Goal: Information Seeking & Learning: Understand process/instructions

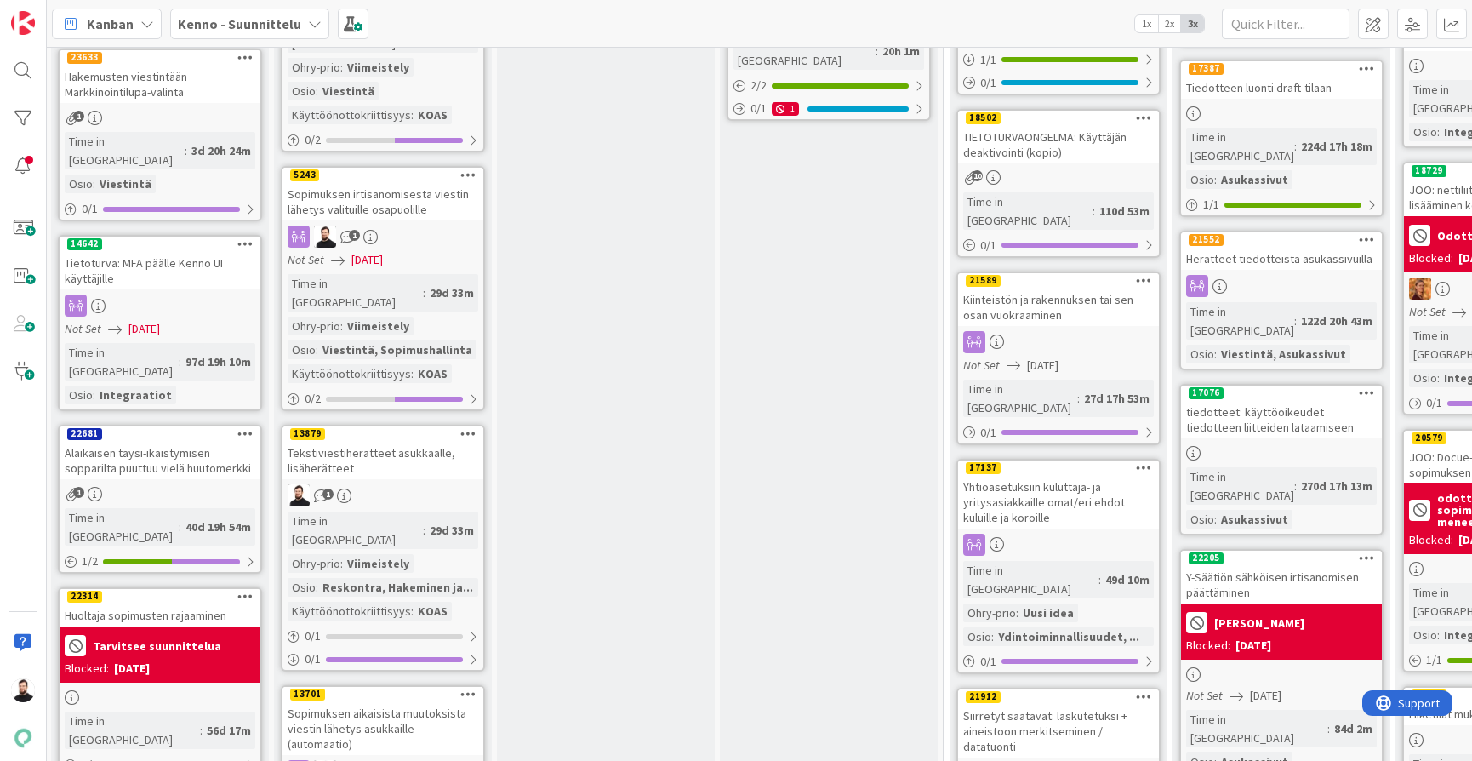
scroll to position [1609, 3]
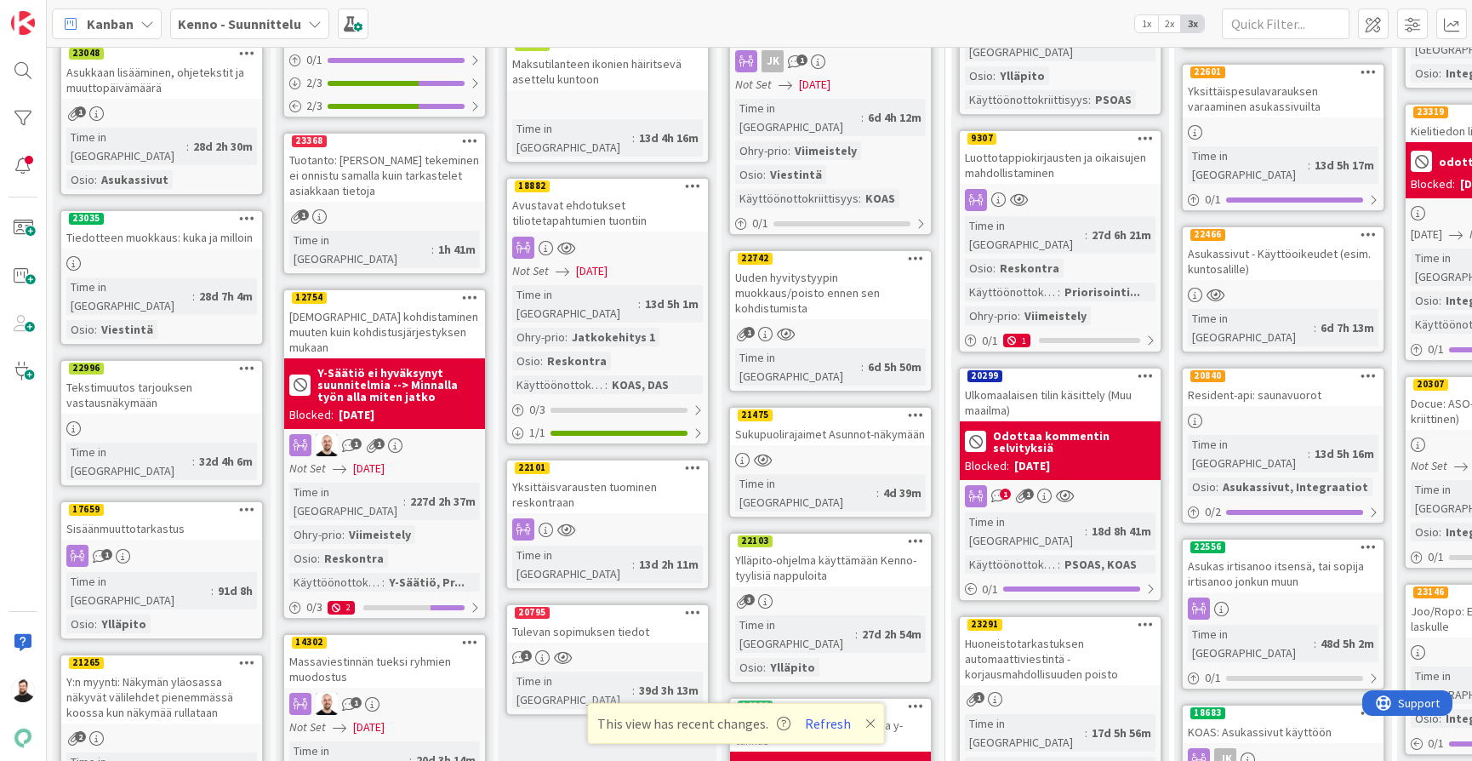
scroll to position [404, 0]
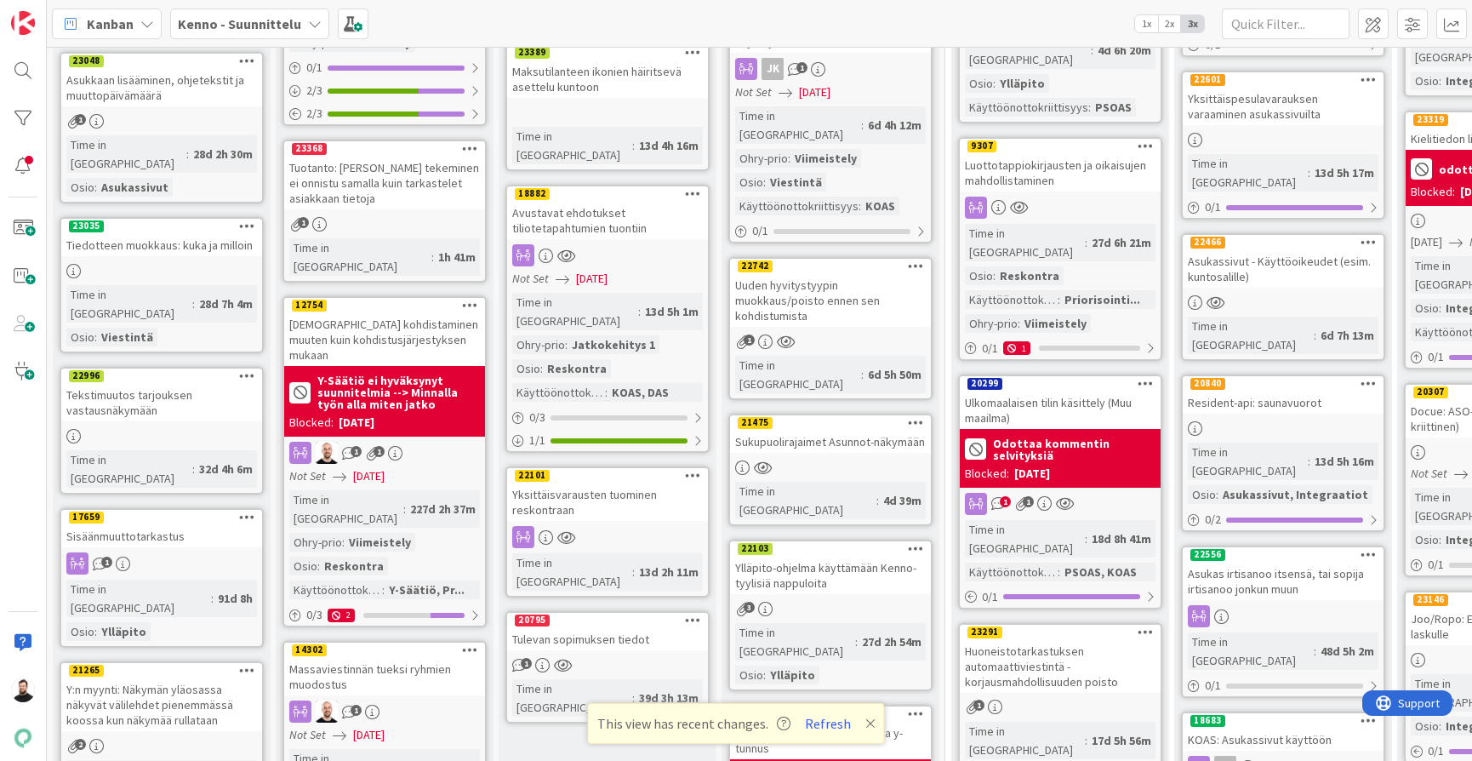
click at [590, 483] on div "Yksittäisvarausten tuominen reskontraan" at bounding box center [607, 501] width 201 height 37
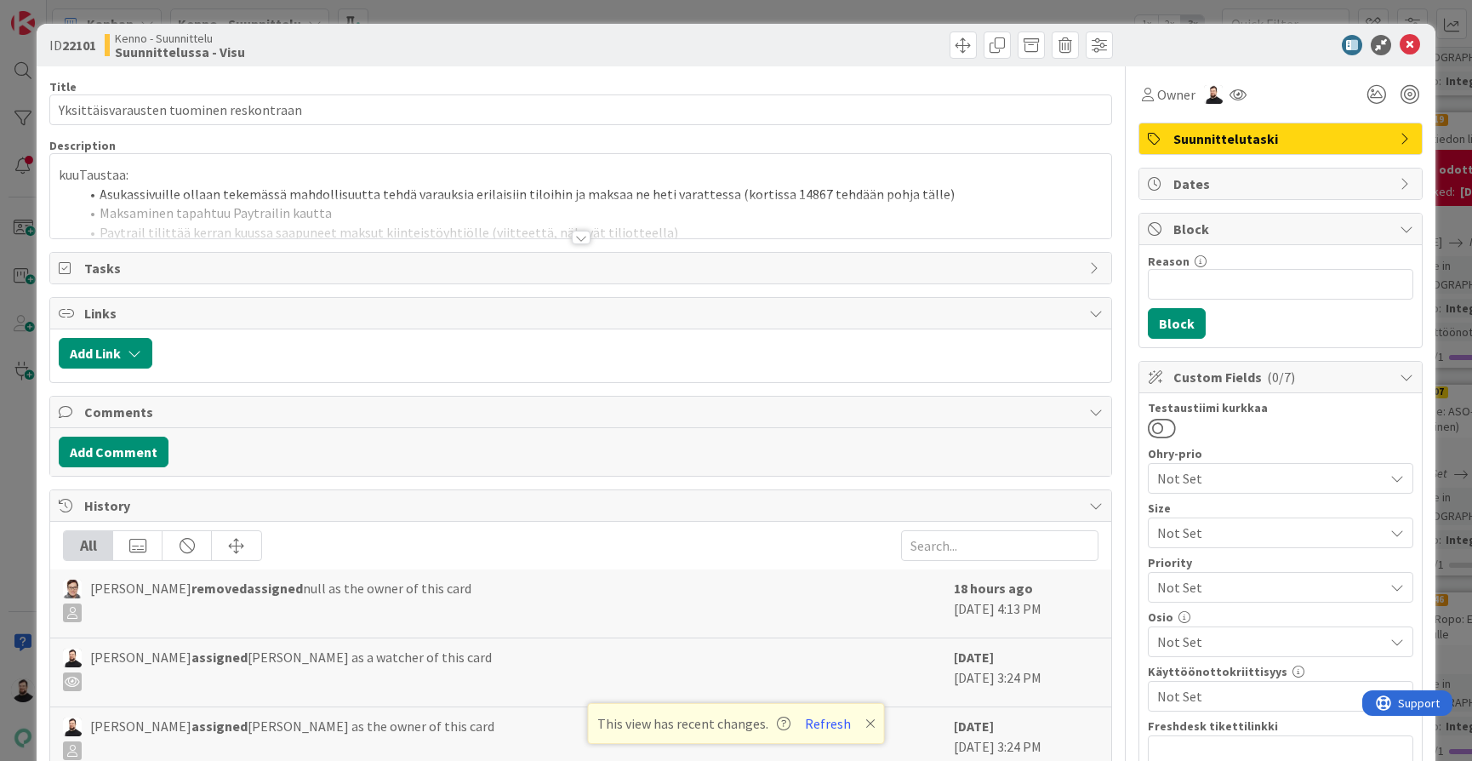
click at [578, 237] on div at bounding box center [581, 238] width 19 height 14
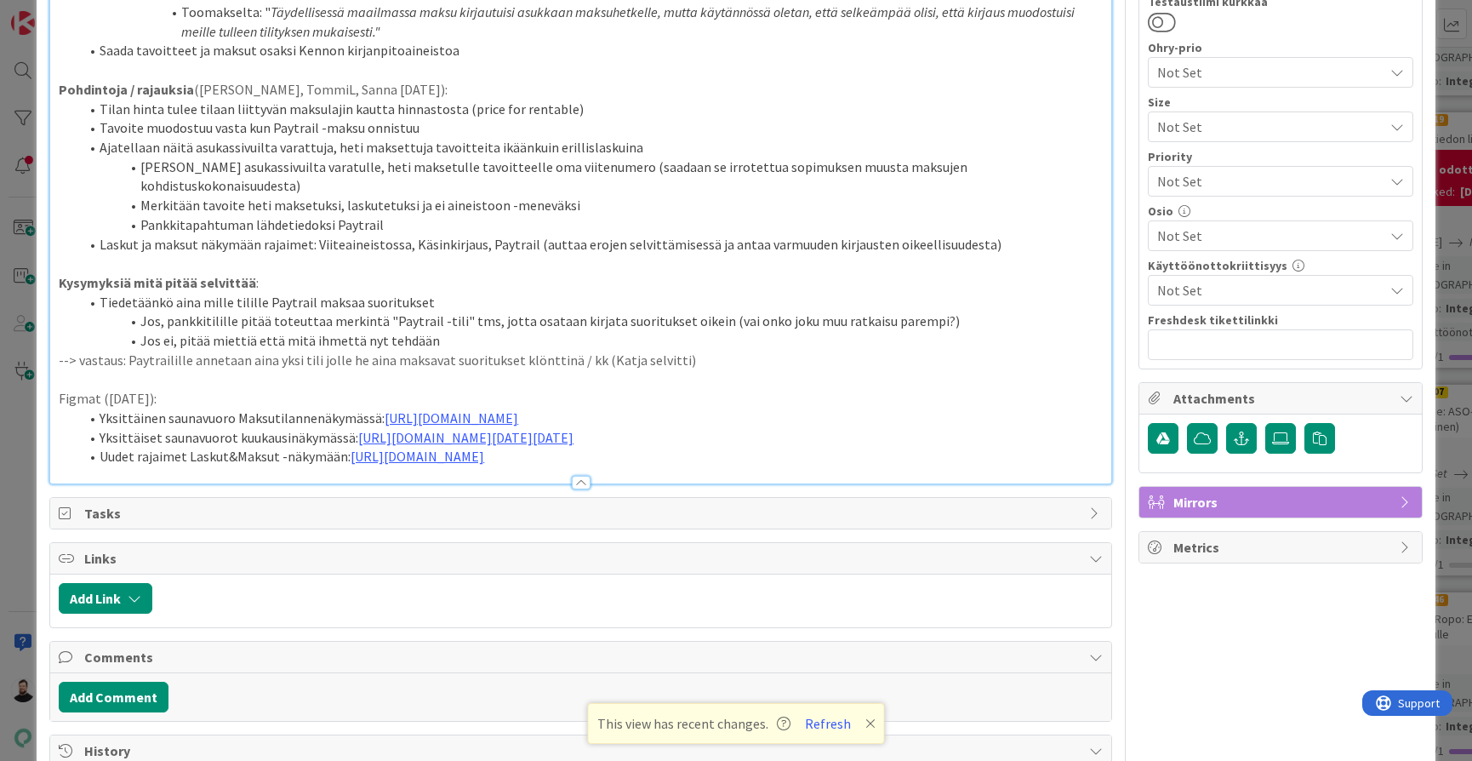
scroll to position [407, 0]
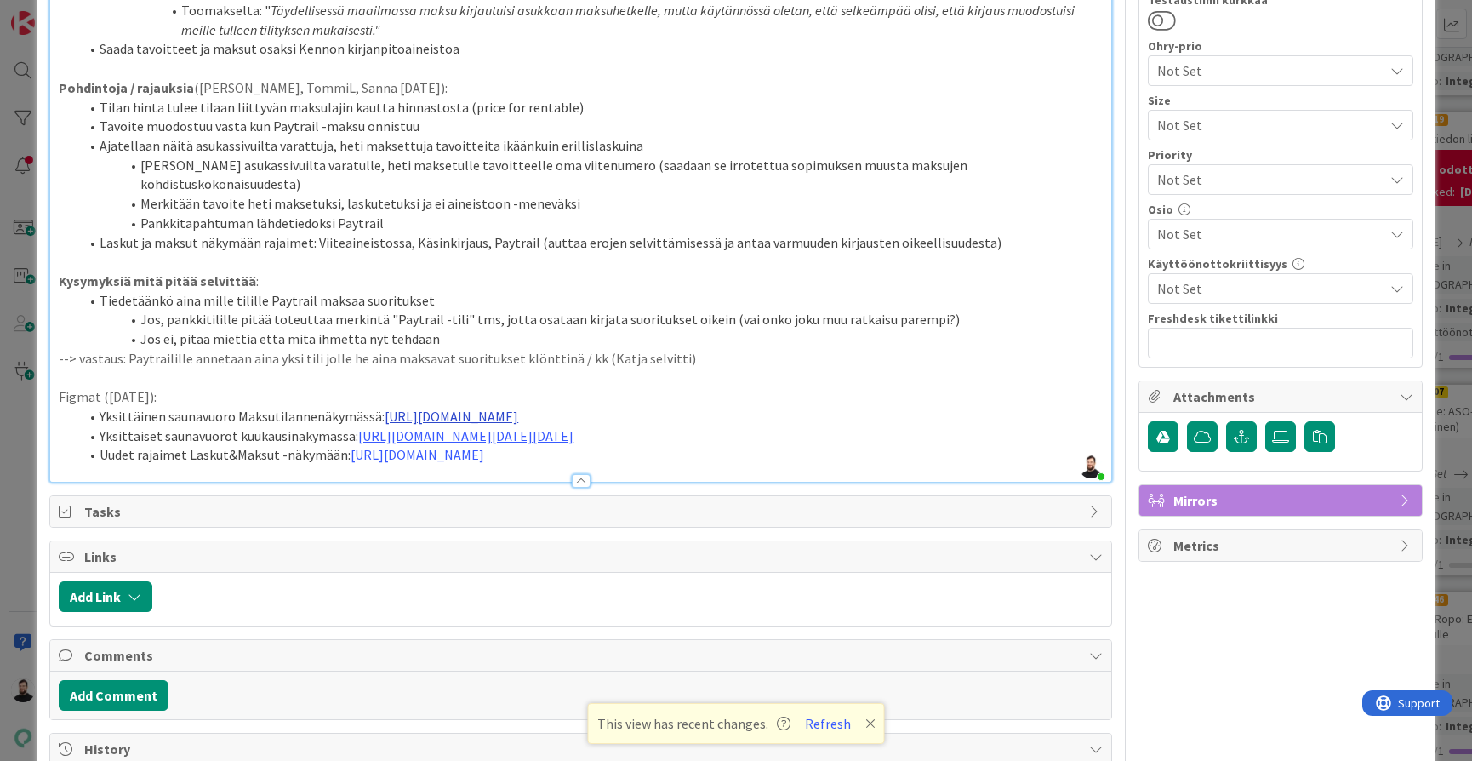
click at [518, 407] on link "[URL][DOMAIN_NAME]" at bounding box center [452, 415] width 134 height 17
click at [650, 413] on link "[URL][DOMAIN_NAME]" at bounding box center [670, 411] width 117 height 22
click at [495, 310] on li "Jos, pankkitilille pitää toteuttaa merkintä "Paytrail -tili" tms, jotta osataan…" at bounding box center [590, 320] width 1023 height 20
click at [442, 427] on link "[URL][DOMAIN_NAME][DATE][DATE]" at bounding box center [465, 435] width 215 height 17
click at [623, 427] on link "[URL][DOMAIN_NAME][DATE][DATE]" at bounding box center [671, 430] width 170 height 22
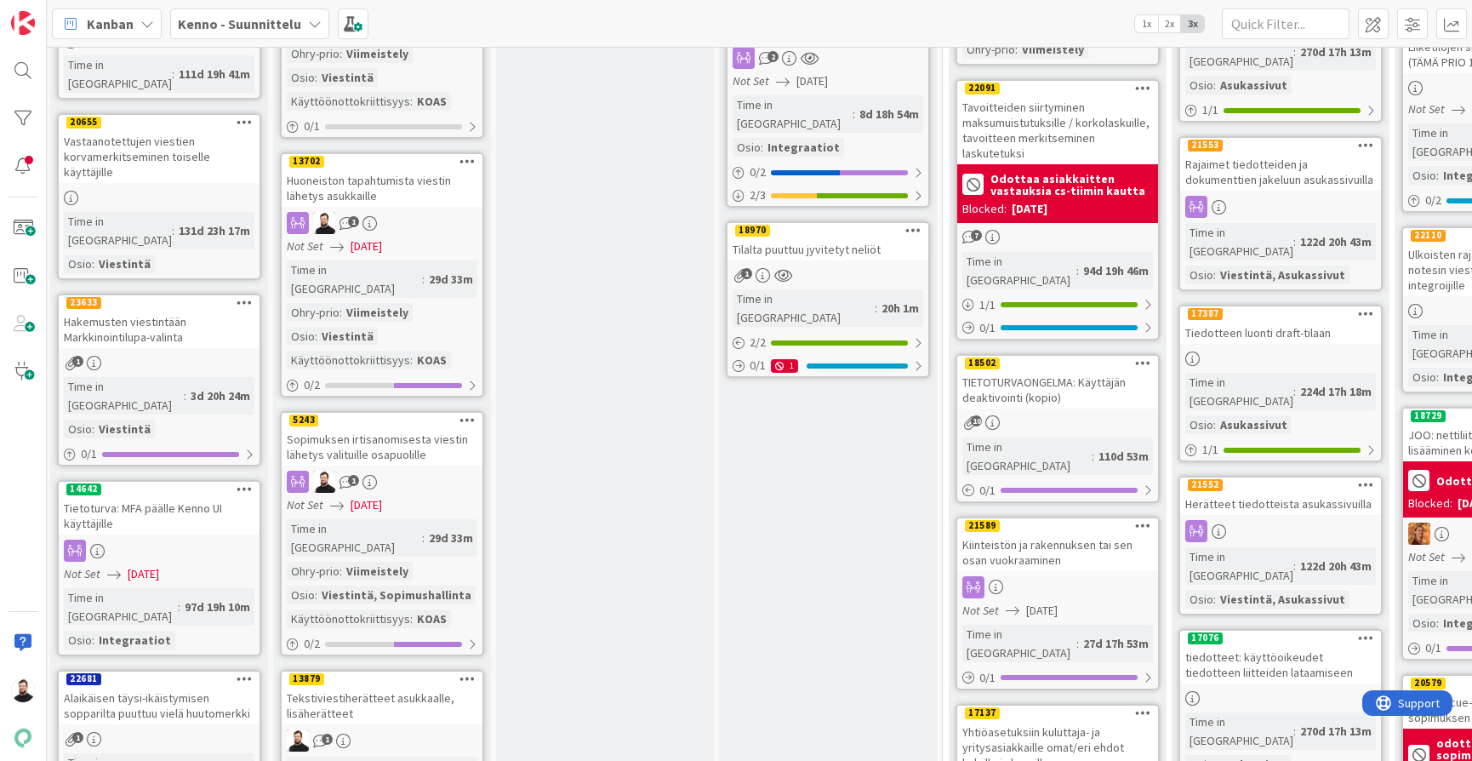
scroll to position [1359, 3]
click at [426, 429] on div "Sopimuksen irtisanomisesta viestin lähetys valituille osapuolille" at bounding box center [382, 447] width 201 height 37
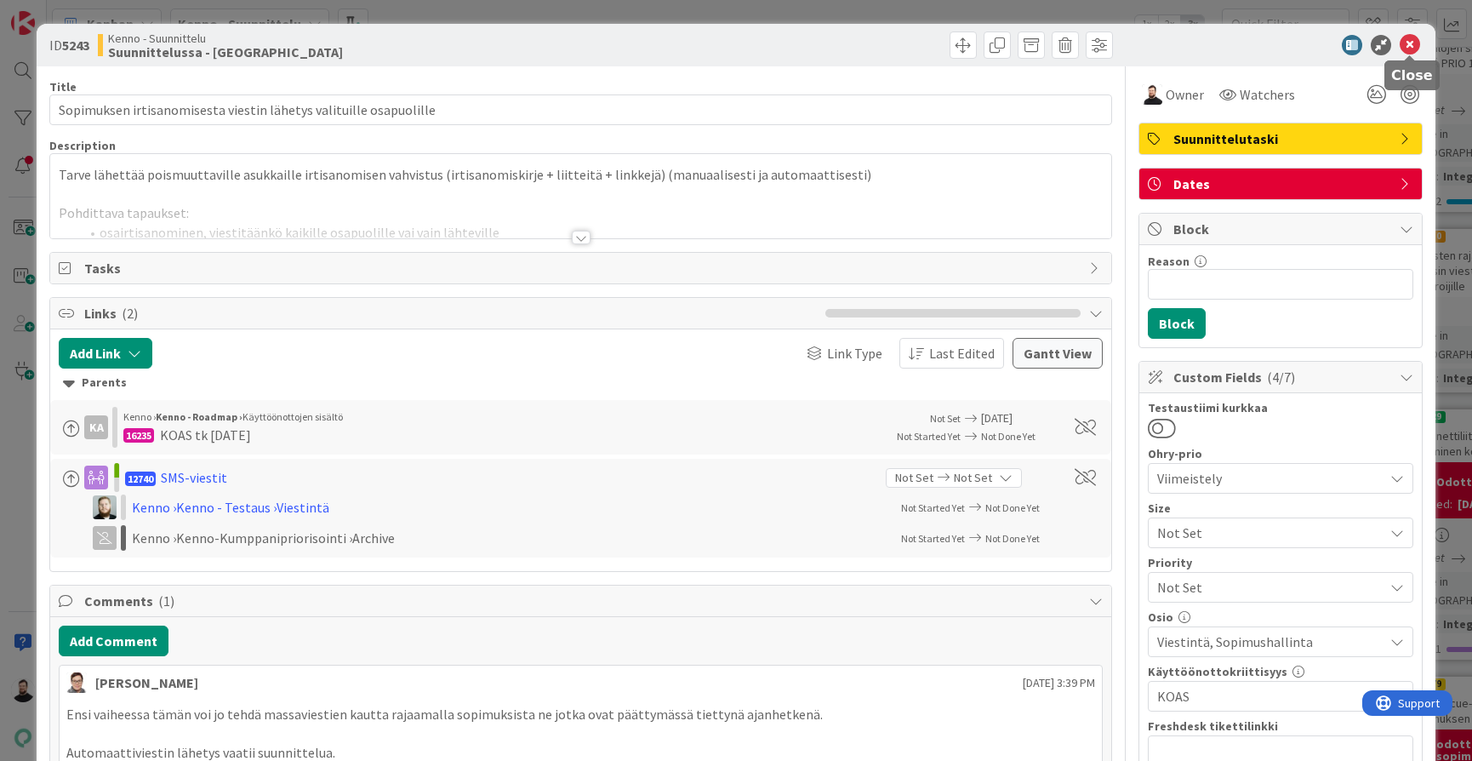
click at [1410, 50] on icon at bounding box center [1409, 45] width 20 height 20
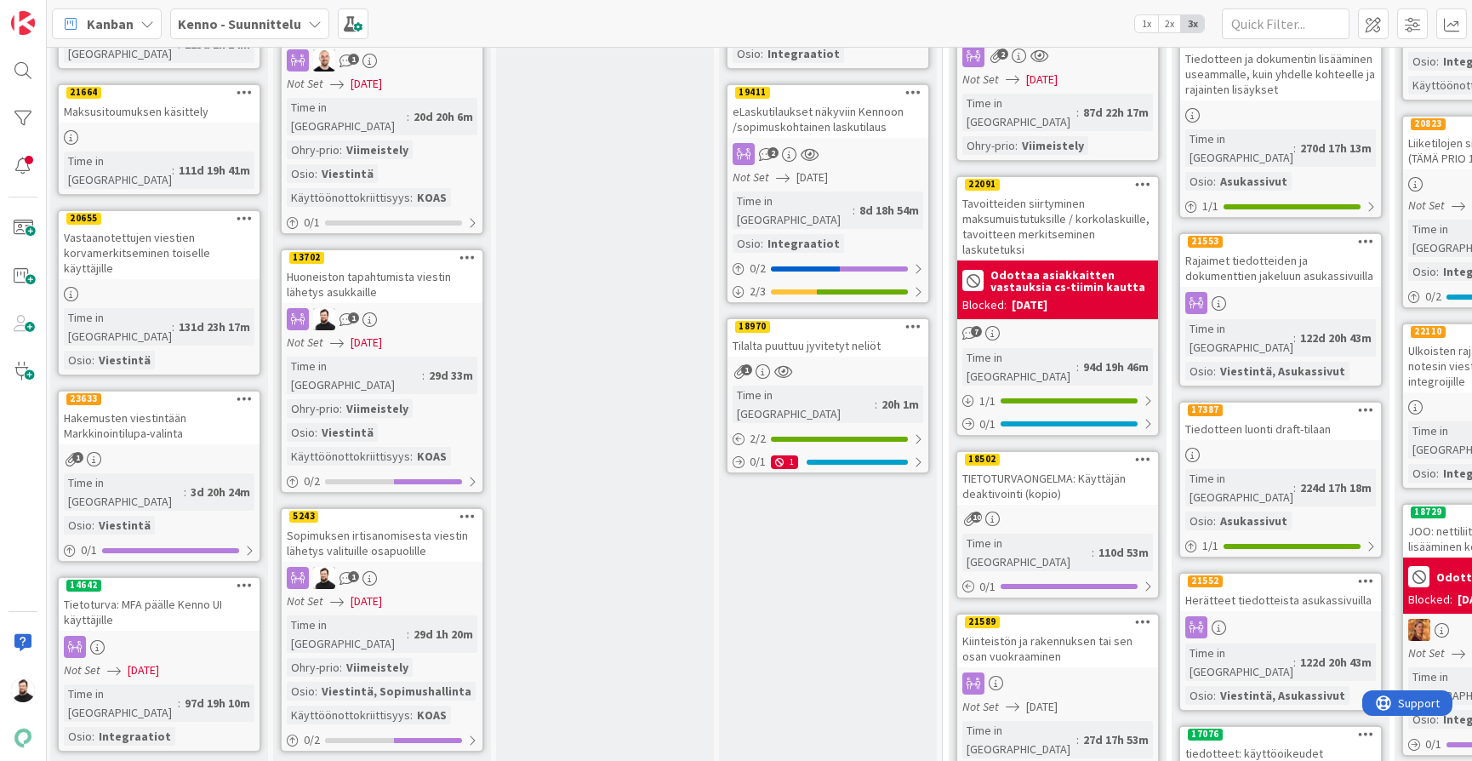
click at [388, 265] on div "Huoneiston tapahtumista viestin lähetys asukkaille" at bounding box center [382, 283] width 201 height 37
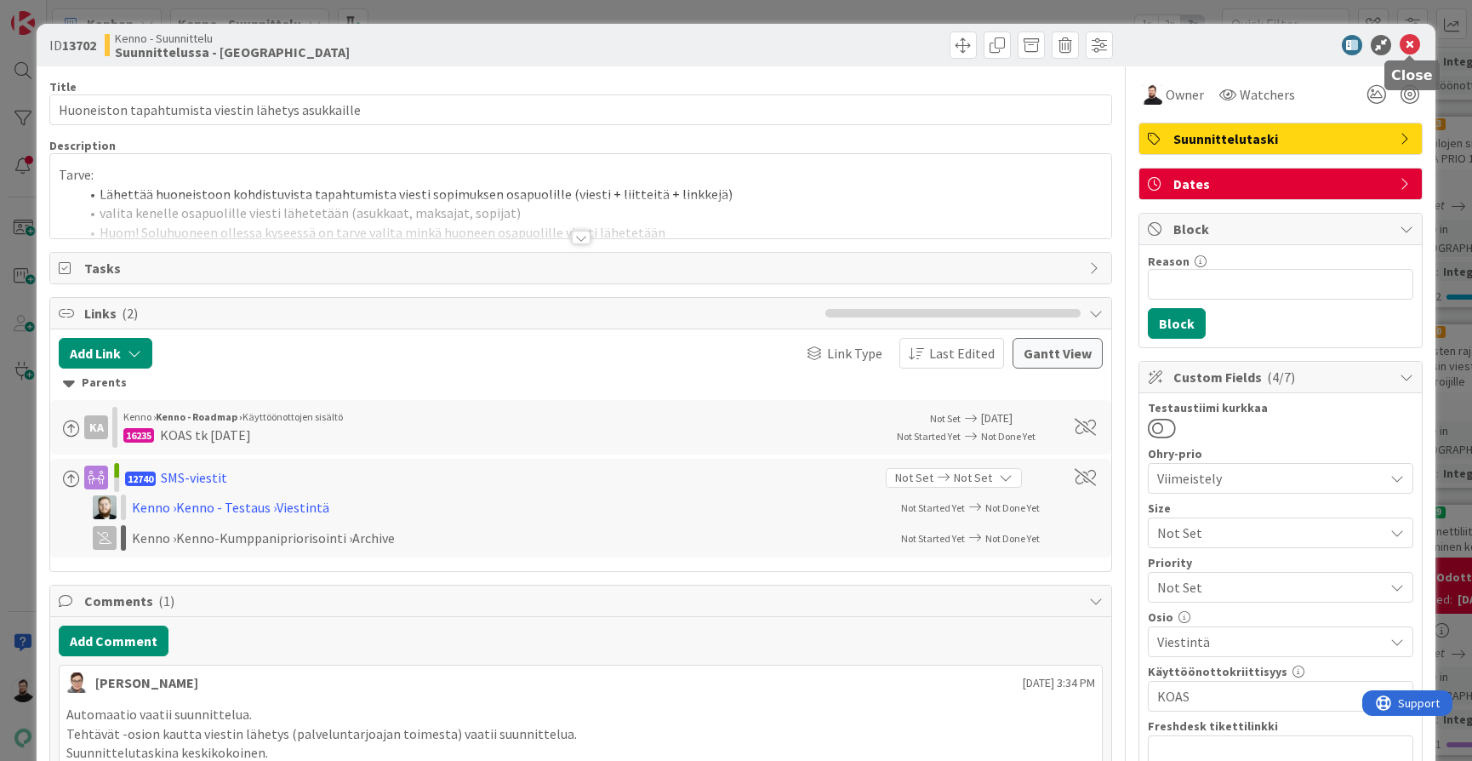
click at [1404, 48] on icon at bounding box center [1409, 45] width 20 height 20
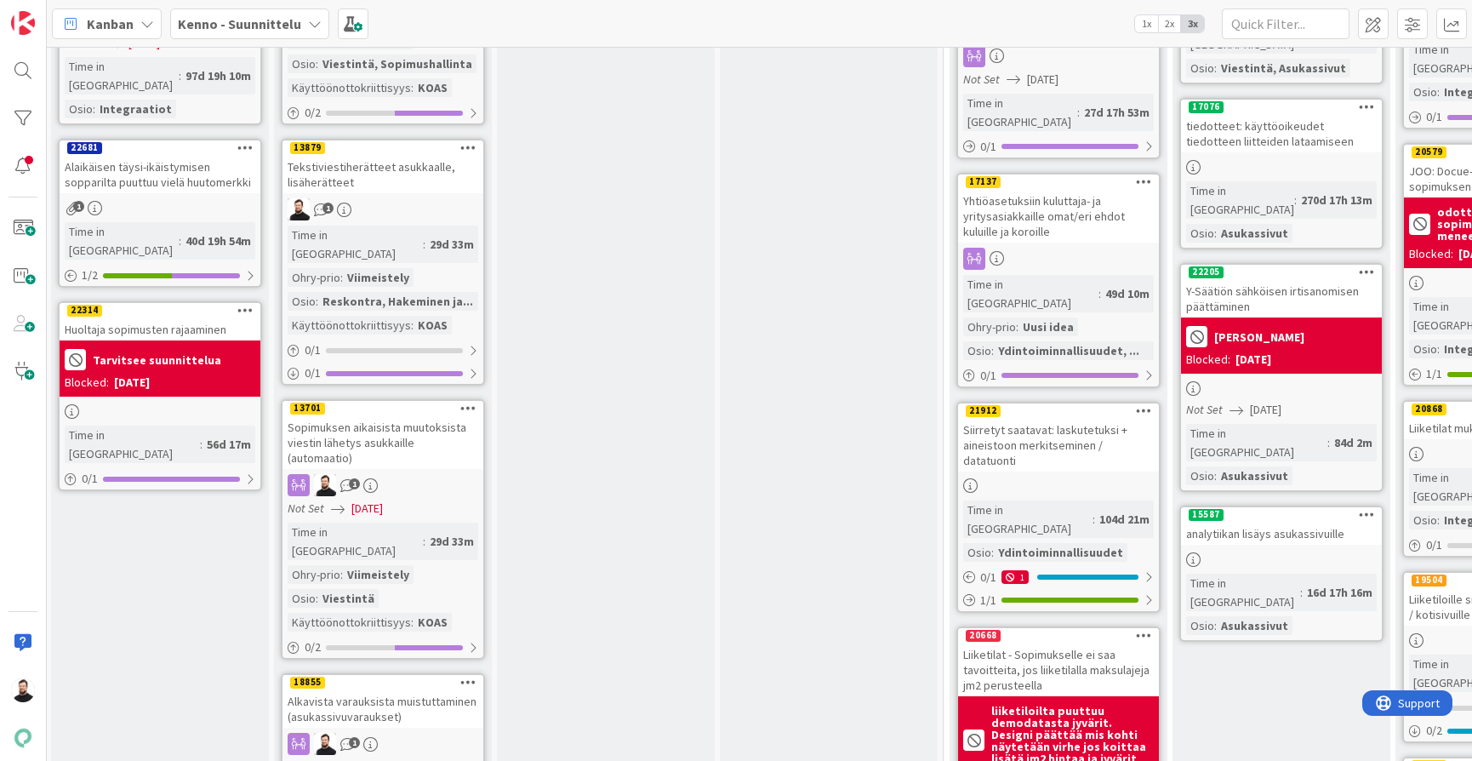
scroll to position [1898, 2]
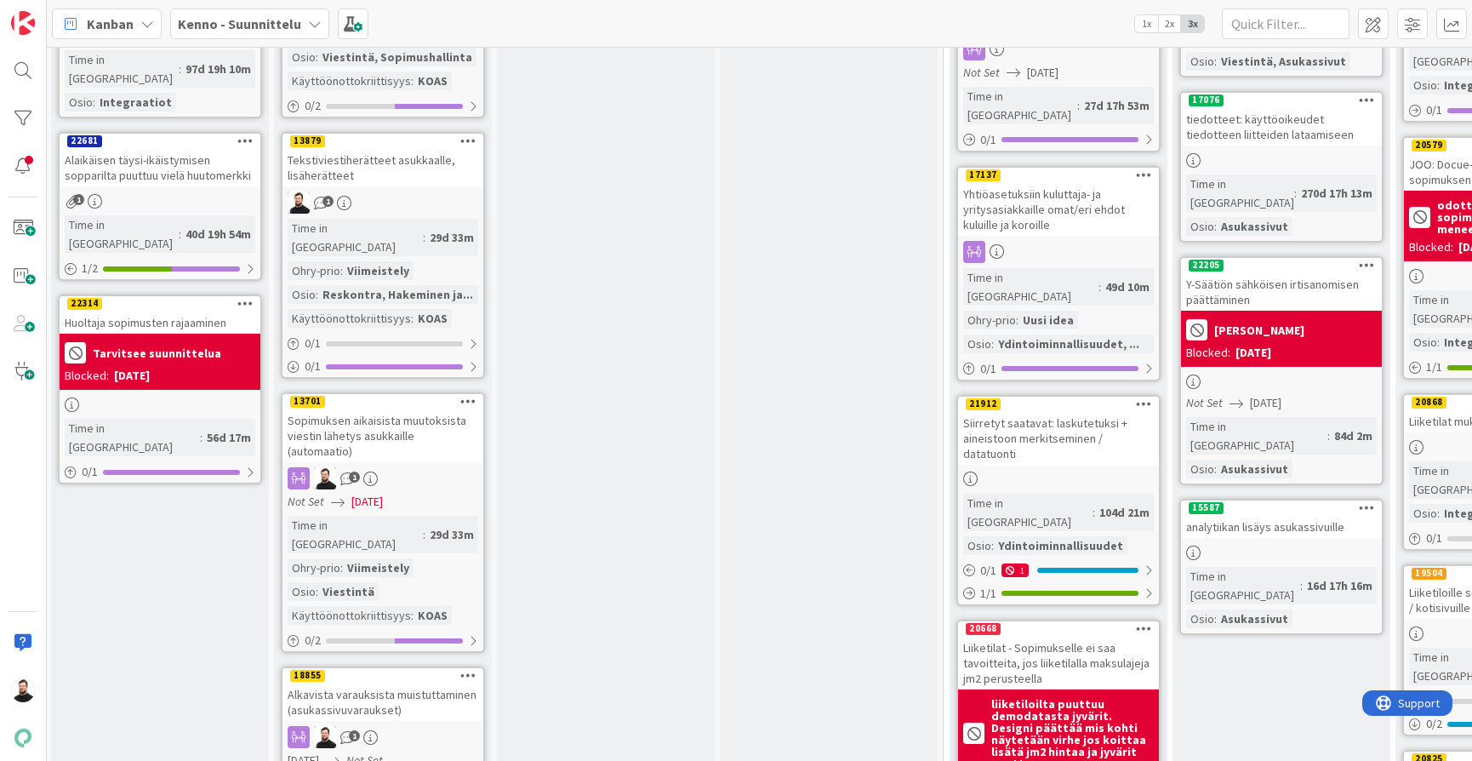
click at [417, 409] on div "Sopimuksen aikaisista muutoksista viestin lähetys asukkaille (automaatio)" at bounding box center [382, 435] width 201 height 53
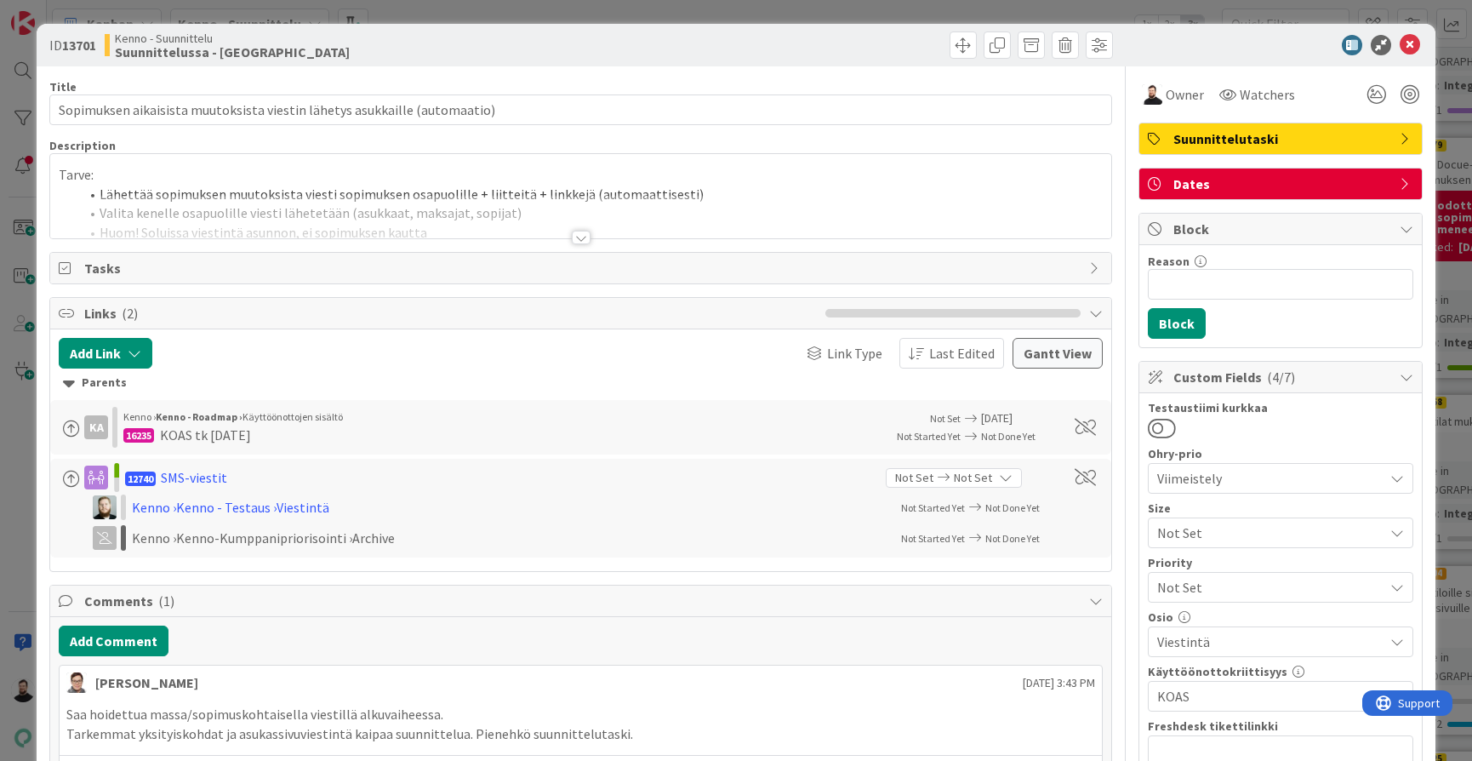
click at [588, 237] on div at bounding box center [581, 238] width 19 height 14
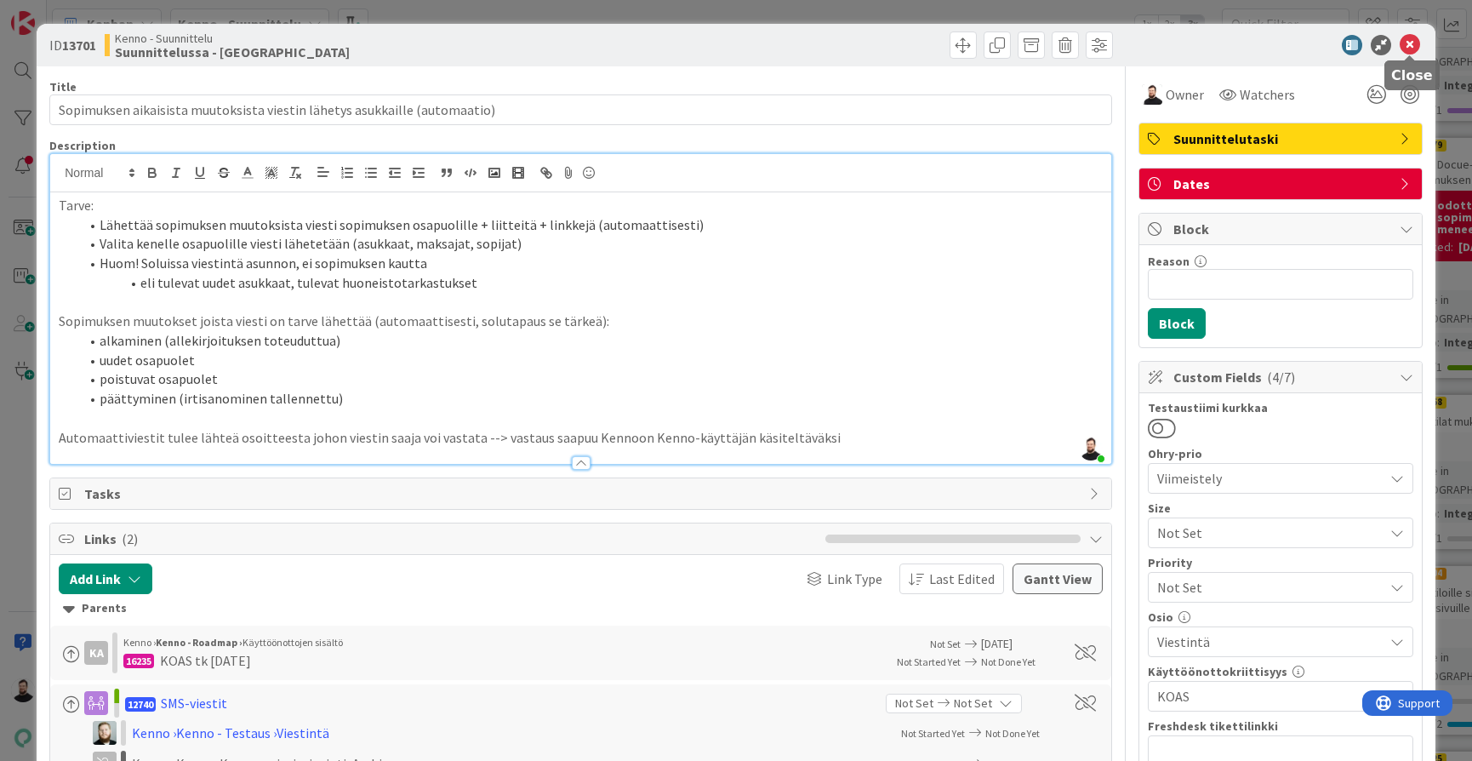
click at [1412, 47] on icon at bounding box center [1409, 45] width 20 height 20
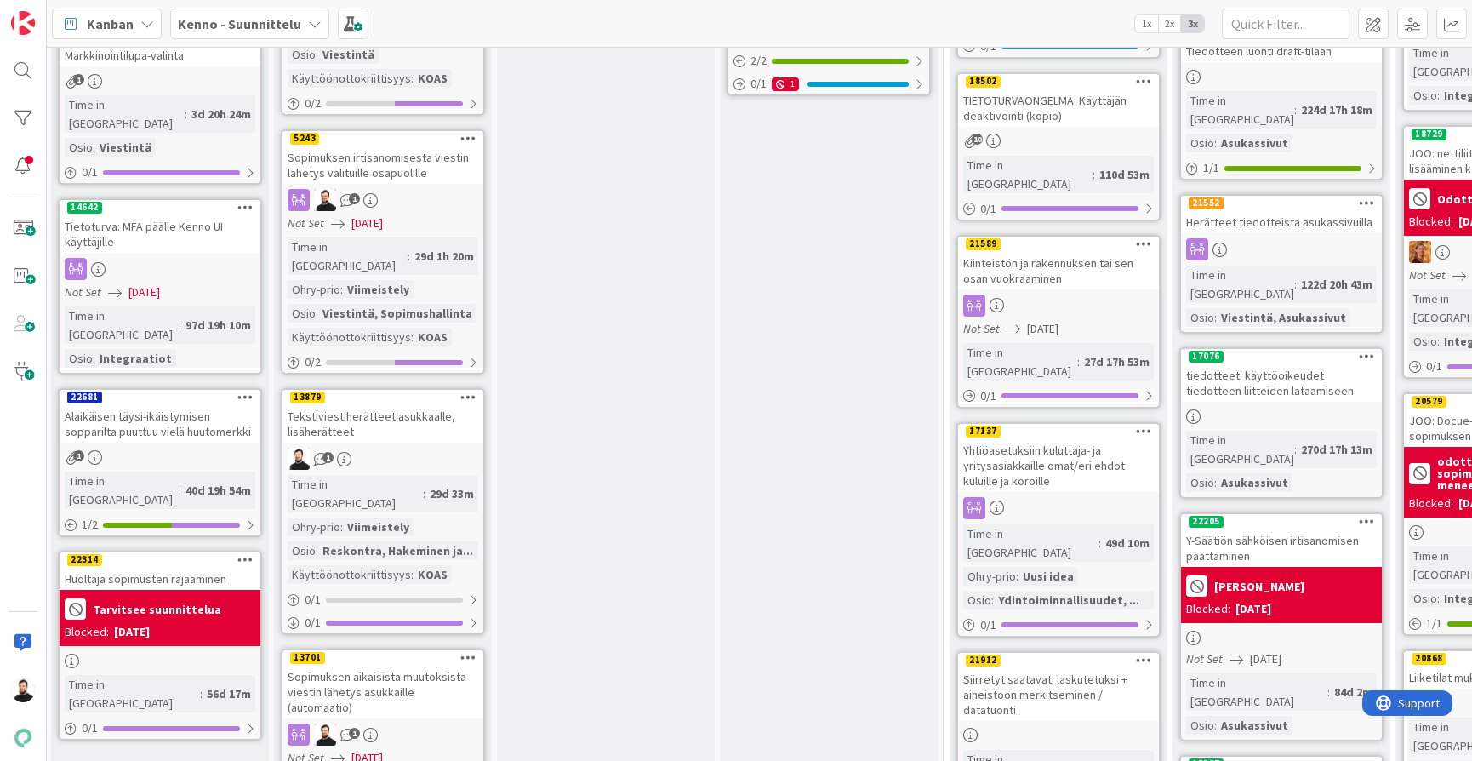
scroll to position [1636, 2]
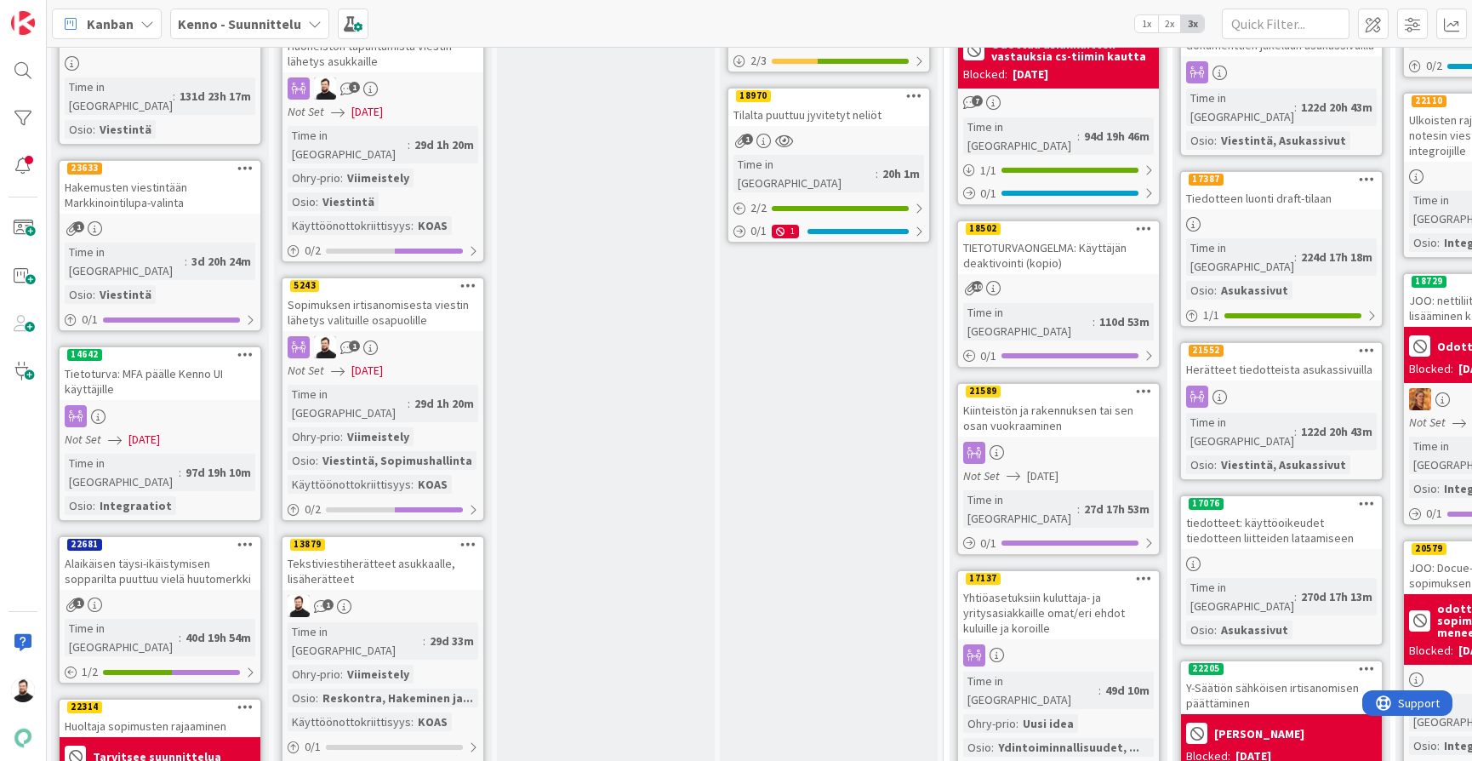
click at [363, 293] on div "Sopimuksen irtisanomisesta viestin lähetys valituille osapuolille" at bounding box center [382, 311] width 201 height 37
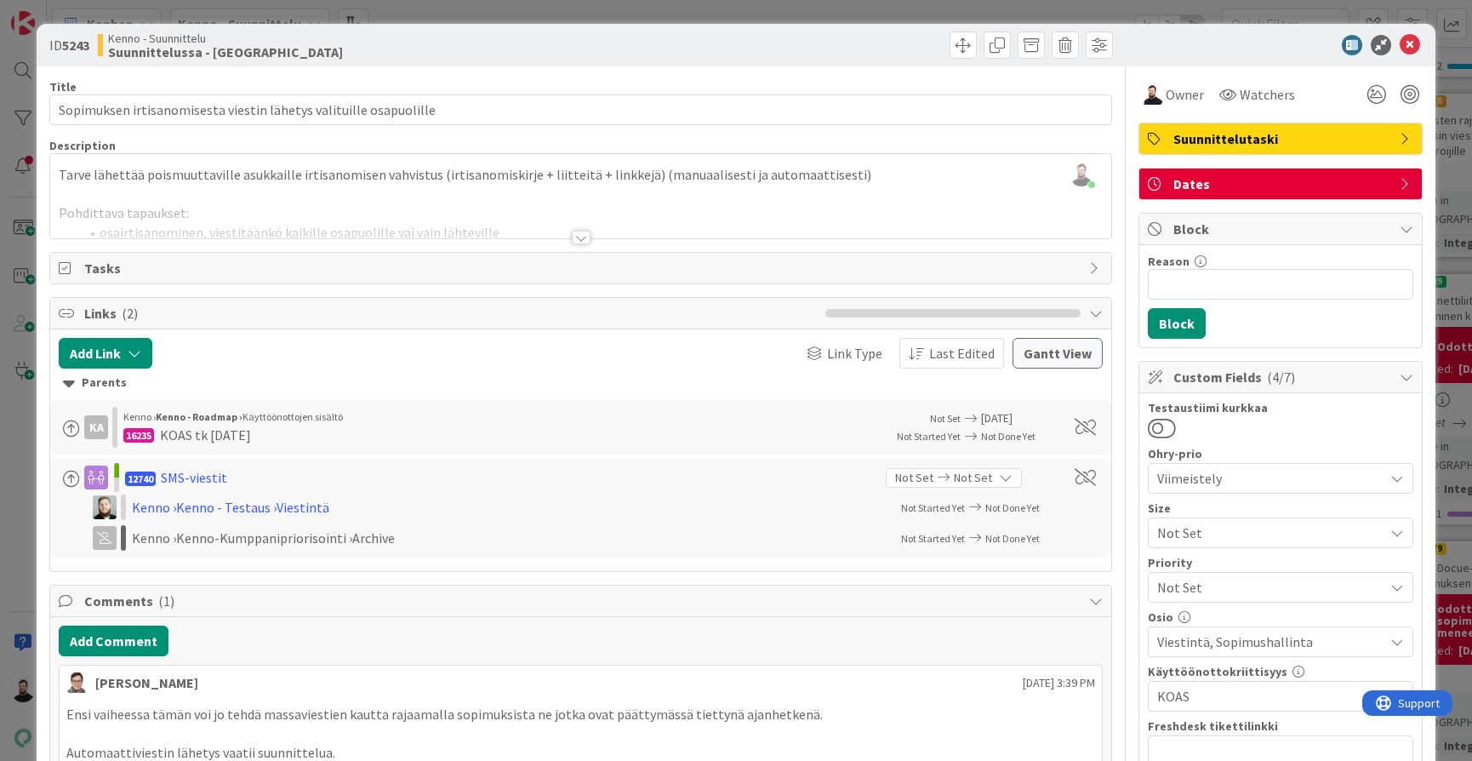
click at [579, 239] on div at bounding box center [581, 238] width 19 height 14
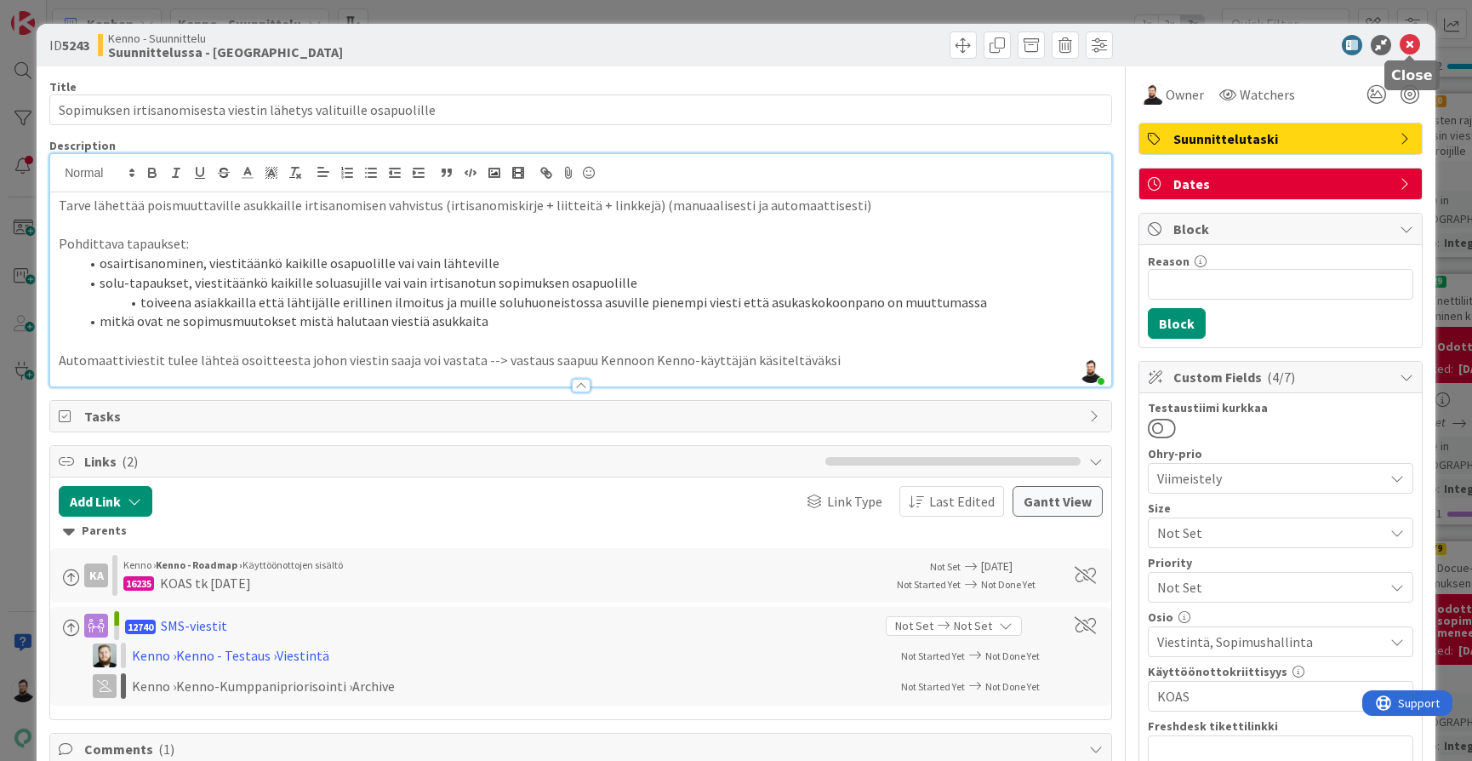
click at [1409, 48] on icon at bounding box center [1409, 45] width 20 height 20
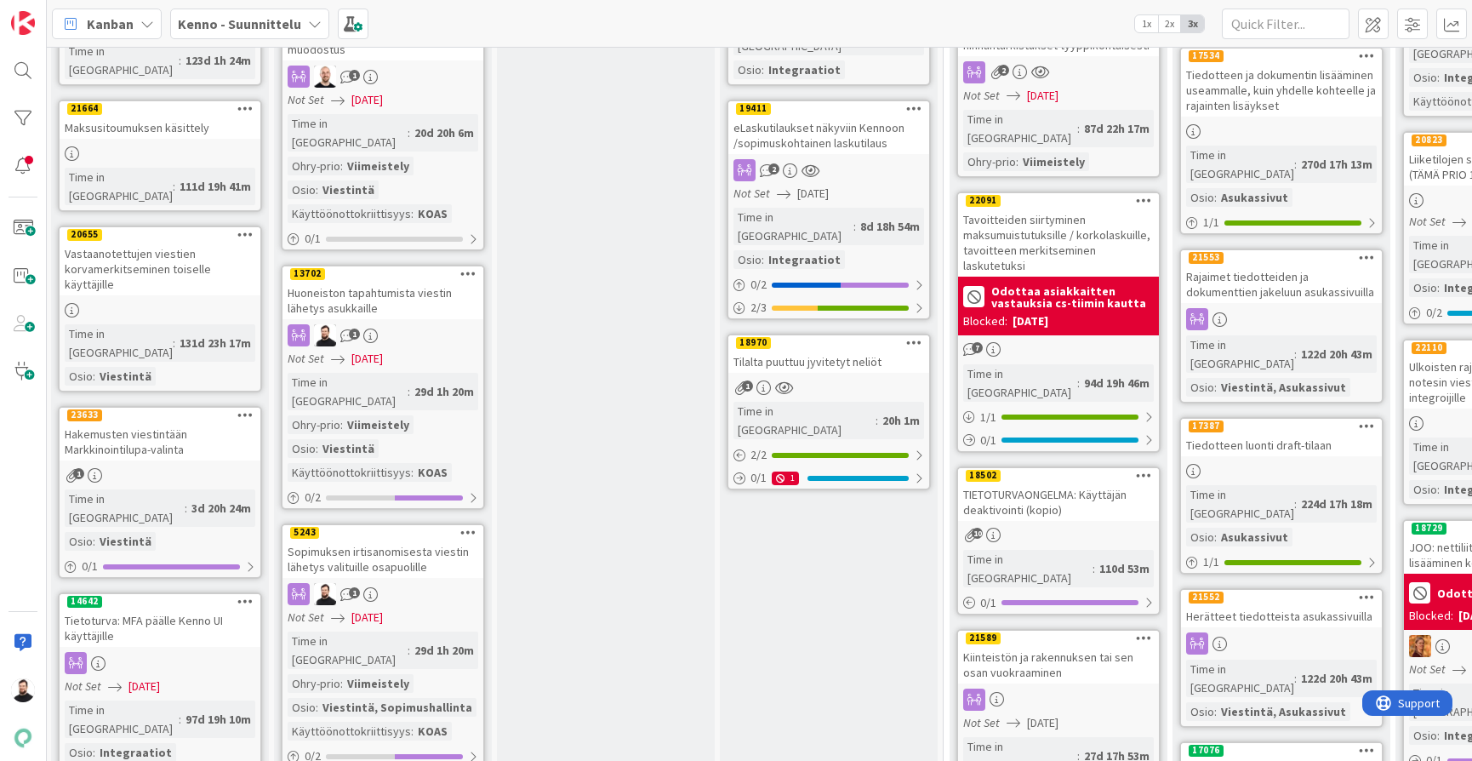
scroll to position [1245, 2]
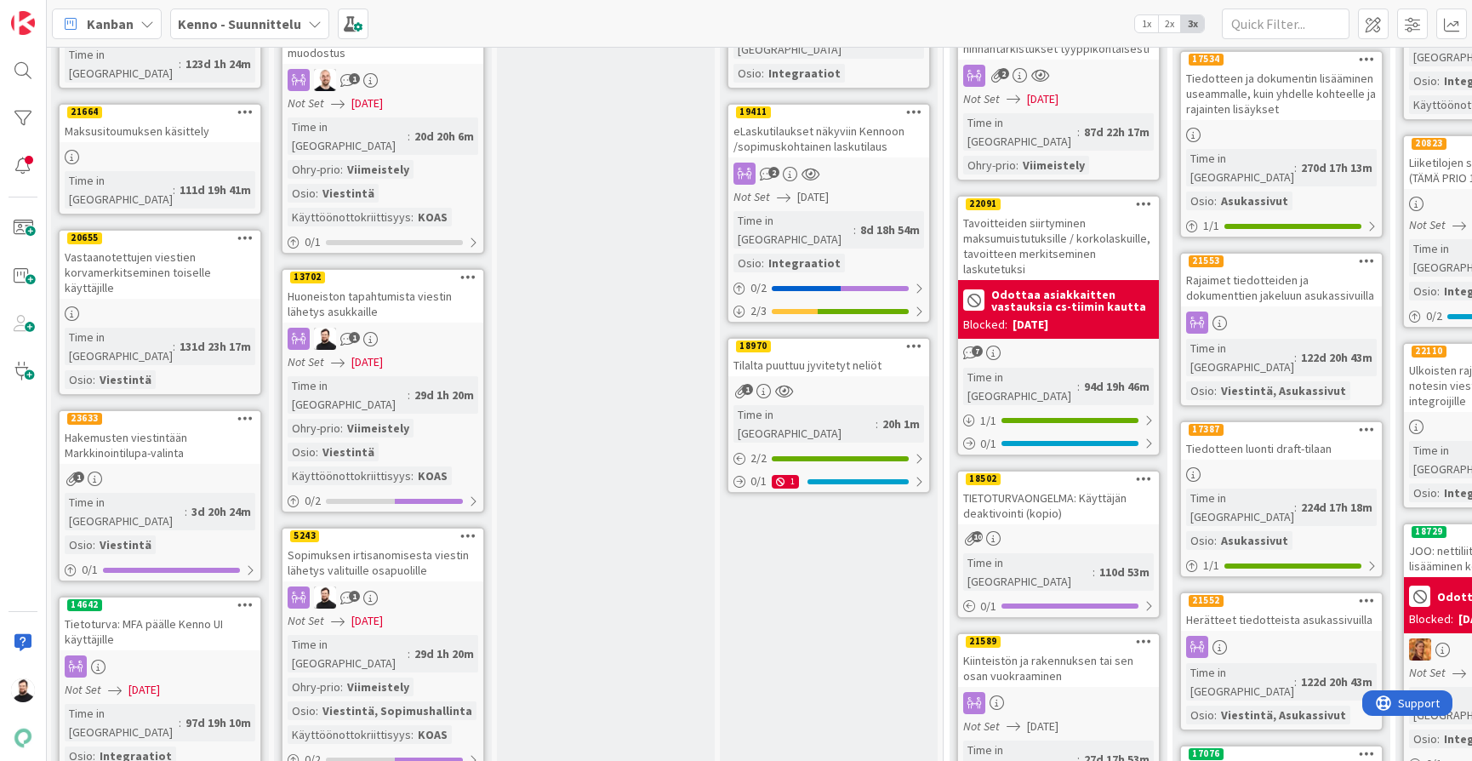
click at [386, 285] on div "Huoneiston tapahtumista viestin lähetys asukkaille" at bounding box center [382, 303] width 201 height 37
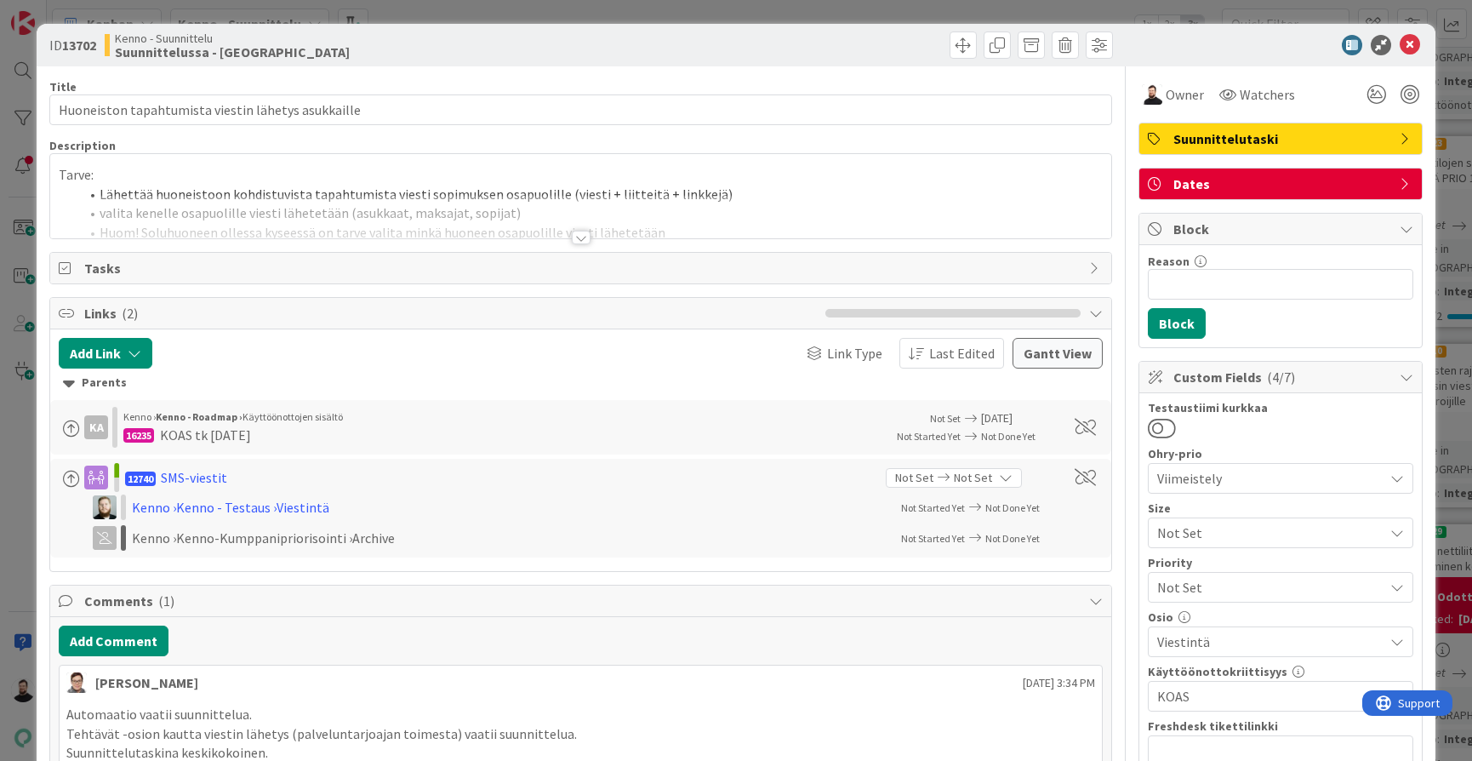
click at [577, 240] on div at bounding box center [581, 238] width 19 height 14
